Goal: Information Seeking & Learning: Stay updated

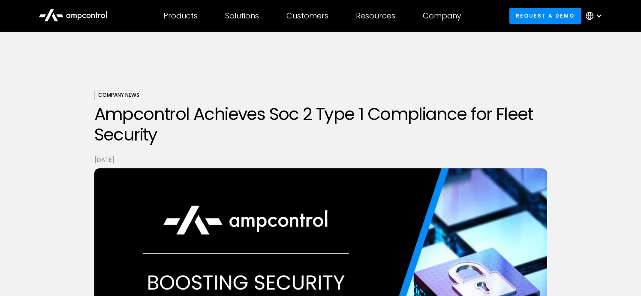
click at [113, 97] on div "Company News" at bounding box center [118, 95] width 49 height 10
click at [130, 93] on div "Company News" at bounding box center [118, 95] width 49 height 10
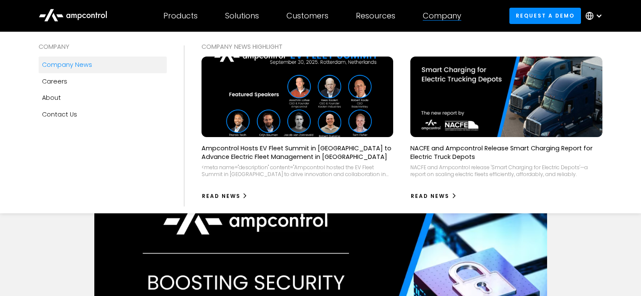
click at [91, 68] on link "Company news" at bounding box center [103, 65] width 128 height 16
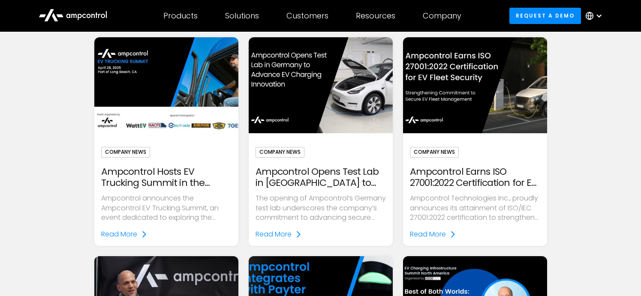
scroll to position [326, 0]
